Goal: Book appointment/travel/reservation

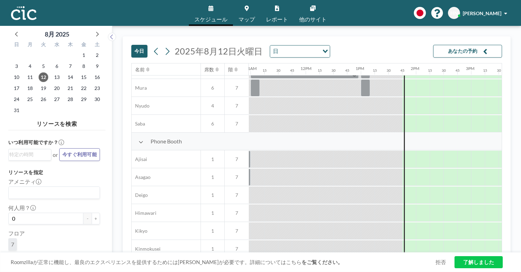
scroll to position [0, 604]
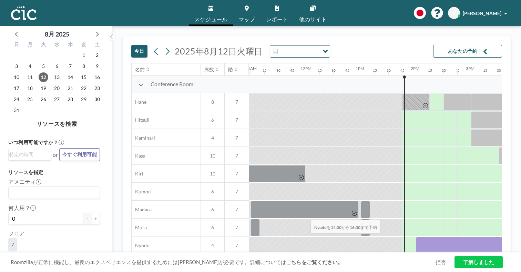
drag, startPoint x: 226, startPoint y: 201, endPoint x: 308, endPoint y: 203, distance: 82.3
click at [416, 237] on div at bounding box center [471, 245] width 110 height 17
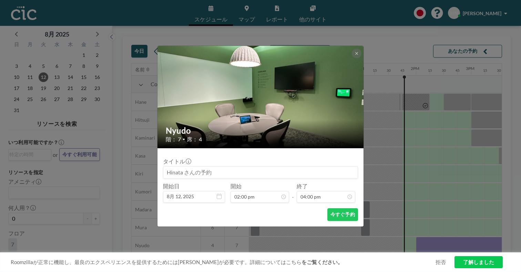
click at [254, 166] on input at bounding box center [260, 172] width 194 height 12
type input "Nyudo"
click at [335, 208] on button "今すぐ予約" at bounding box center [342, 214] width 31 height 13
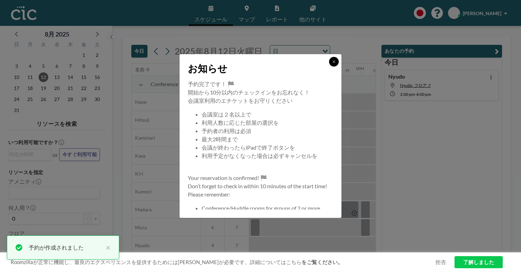
click at [329, 66] on button at bounding box center [334, 62] width 10 height 10
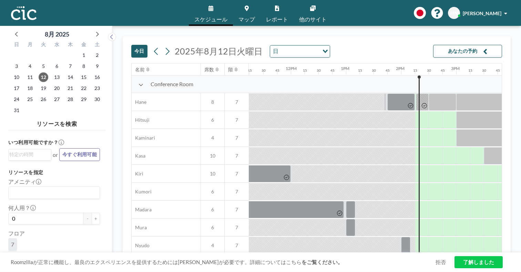
scroll to position [0, 610]
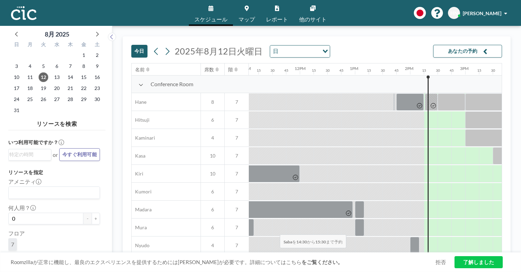
drag, startPoint x: 244, startPoint y: 216, endPoint x: 278, endPoint y: 218, distance: 33.8
click at [437, 254] on div at bounding box center [464, 262] width 55 height 17
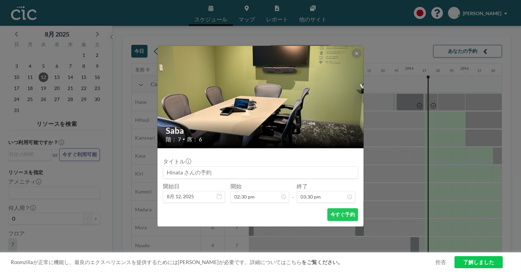
click at [253, 166] on input at bounding box center [260, 172] width 194 height 12
type input "鯖"
click at [333, 208] on button "今すぐ予約" at bounding box center [342, 214] width 31 height 13
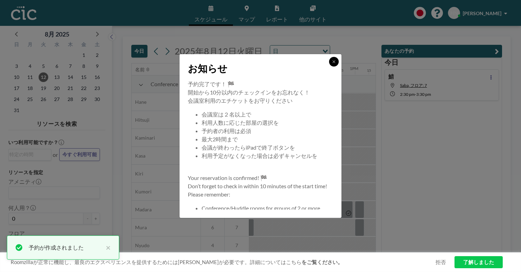
click at [329, 66] on button at bounding box center [334, 62] width 10 height 10
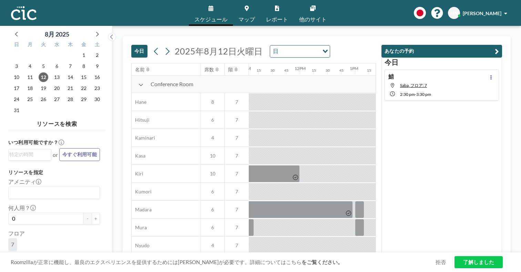
click at [471, 72] on div "鯖 Saba, フロア: 7 2:30 PM - 3:30 PM" at bounding box center [441, 84] width 114 height 31
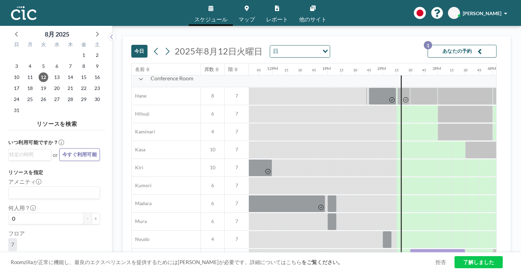
scroll to position [0, 638]
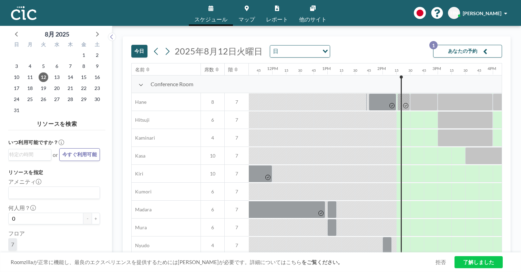
click at [410, 254] on div at bounding box center [437, 262] width 55 height 17
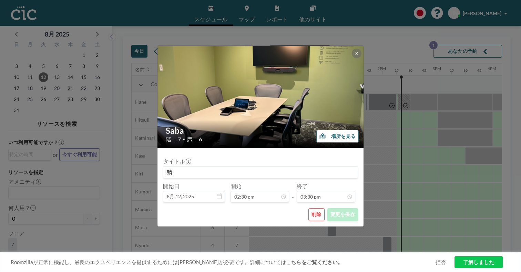
click at [308, 208] on button "削除" at bounding box center [316, 214] width 16 height 13
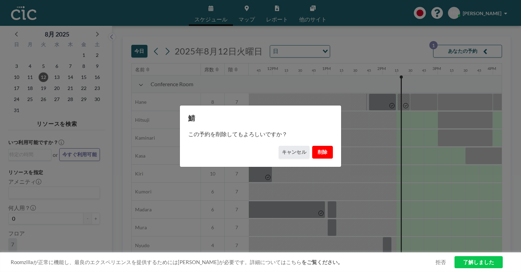
click at [312, 149] on button "削除" at bounding box center [322, 152] width 21 height 13
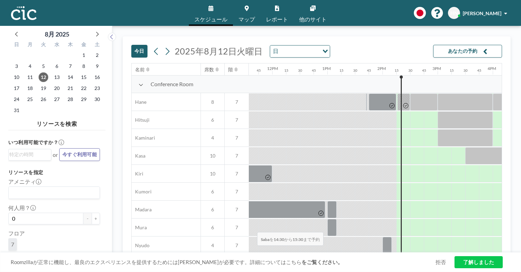
drag, startPoint x: 219, startPoint y: 216, endPoint x: 255, endPoint y: 216, distance: 36.2
click at [410, 254] on div at bounding box center [437, 262] width 55 height 17
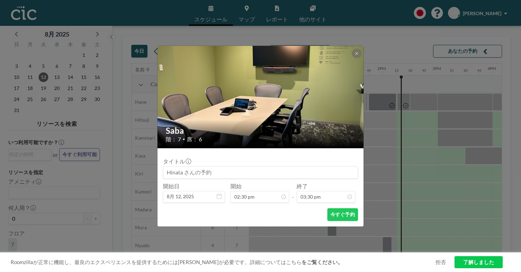
click at [262, 166] on input at bounding box center [260, 172] width 194 height 12
type input "鯖"
click at [327, 208] on button "今すぐ予約" at bounding box center [342, 214] width 31 height 13
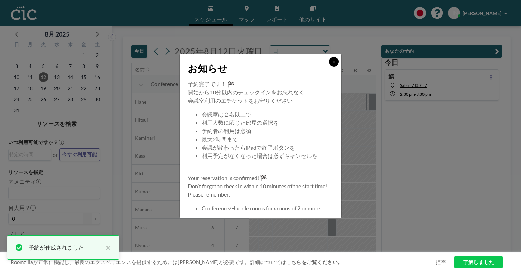
click at [332, 64] on icon at bounding box center [334, 62] width 4 height 4
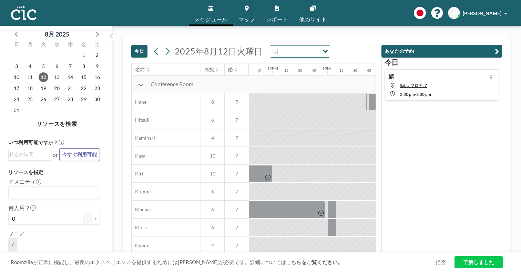
click at [440, 144] on div "[DATE] [GEOGRAPHIC_DATA], フロア: 7 2:30 PM - 3:30 PM" at bounding box center [441, 154] width 121 height 195
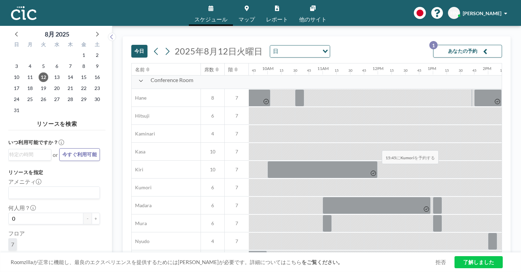
scroll to position [0, 532]
